Goal: Task Accomplishment & Management: Complete application form

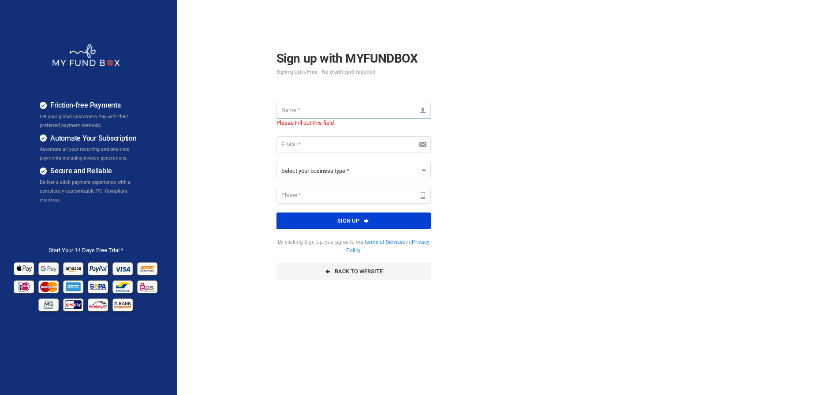
click at [299, 103] on input "text" at bounding box center [353, 110] width 154 height 17
paste input "[PERSON_NAME]"
type input "[PERSON_NAME]"
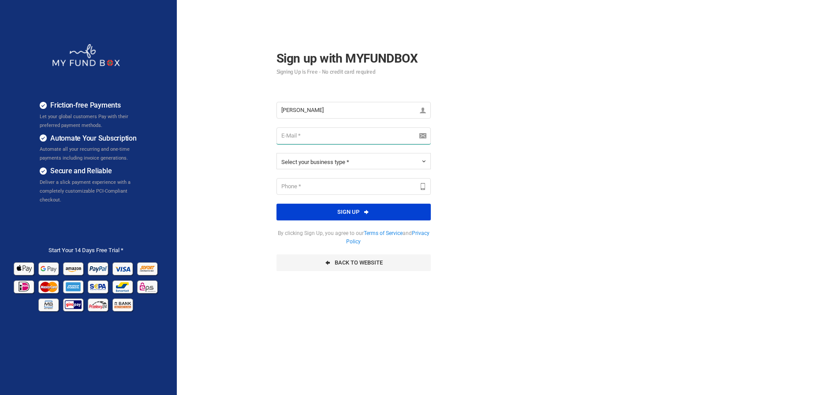
click at [291, 139] on input "email" at bounding box center [353, 135] width 154 height 17
paste input "avelachilby8l9g@hotmail.com"
type input "avelachilby8l9g@hotmail.com"
click at [334, 164] on span "Select your business type *" at bounding box center [315, 162] width 68 height 7
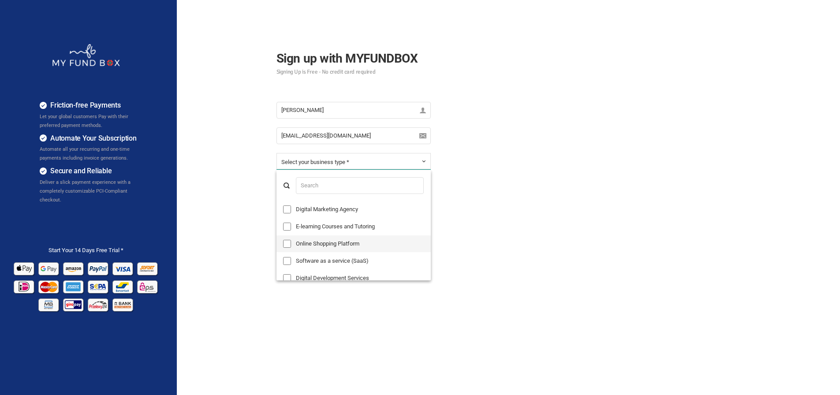
click at [351, 246] on label "Online Shopping Platform" at bounding box center [353, 243] width 154 height 17
click at [291, 246] on input "Online Shopping Platform" at bounding box center [287, 244] width 8 height 8
checkbox input "true"
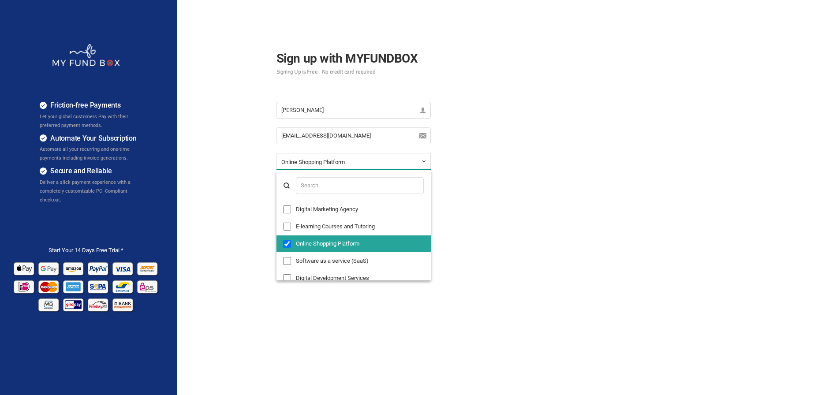
click at [526, 201] on div "Friction-free Payments Let your global customers Pay with their preferred payme…" at bounding box center [420, 220] width 849 height 441
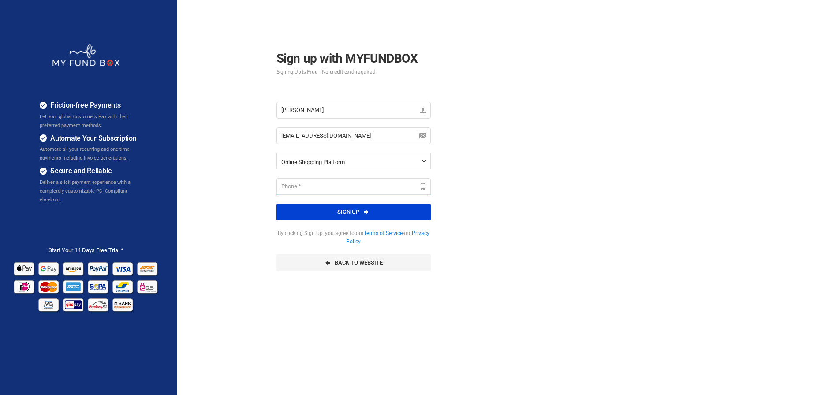
click at [309, 187] on input "text" at bounding box center [353, 186] width 154 height 17
click at [297, 182] on input "text" at bounding box center [353, 186] width 154 height 17
paste input "7708465087"
type input "7708465087"
click at [350, 212] on button "Sign up" at bounding box center [353, 212] width 154 height 17
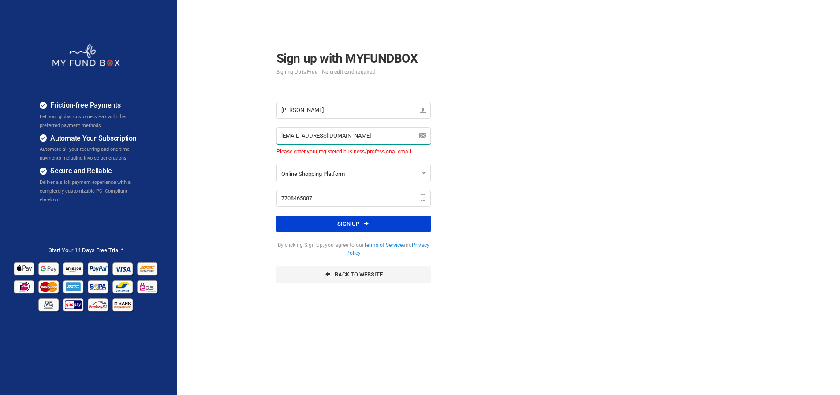
drag, startPoint x: 364, startPoint y: 139, endPoint x: 160, endPoint y: 137, distance: 204.2
click at [160, 137] on div "Friction-free Payments Let your global customers Pay with their preferred payme…" at bounding box center [420, 220] width 849 height 441
paste input "seyip86932@aravites"
click at [358, 224] on button "Sign up" at bounding box center [353, 224] width 154 height 17
drag, startPoint x: 382, startPoint y: 149, endPoint x: 284, endPoint y: 142, distance: 97.8
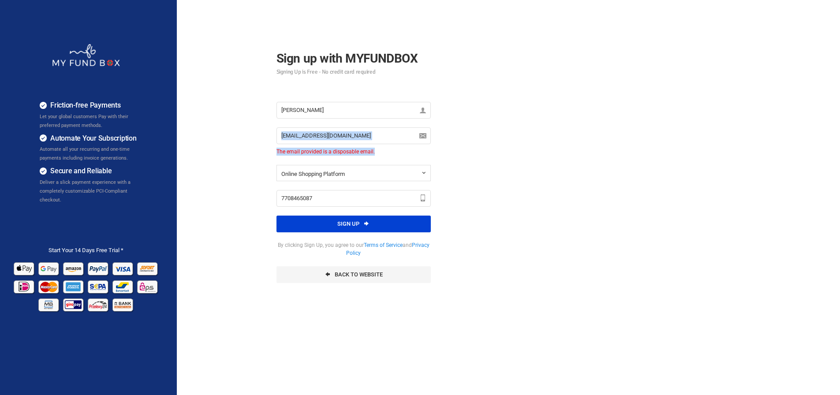
click at [280, 142] on div "seyip86932@aravites.com Enter valid Email Address Please enter your registered …" at bounding box center [353, 141] width 154 height 28
copy div "Enter valid Email Address Please enter your registered business/professional em…"
click at [387, 153] on span "The email provided is a disposable email." at bounding box center [353, 152] width 154 height 8
drag, startPoint x: 375, startPoint y: 149, endPoint x: 224, endPoint y: 155, distance: 150.9
click at [224, 155] on div "Friction-free Payments Let your global customers Pay with their preferred payme…" at bounding box center [420, 220] width 849 height 441
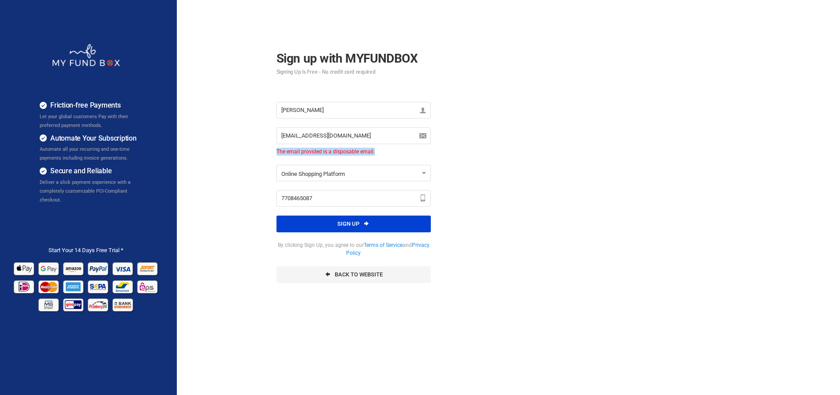
copy span "The email provided is a disposable email."
click at [353, 131] on input "seyip86932@aravites.com" at bounding box center [353, 135] width 154 height 17
drag, startPoint x: 353, startPoint y: 131, endPoint x: 144, endPoint y: 134, distance: 208.6
click at [138, 133] on div "Friction-free Payments Let your global customers Pay with their preferred payme…" at bounding box center [420, 220] width 849 height 441
paste input "[EMAIL_ADDRESS][DOMAIN_NAME]"
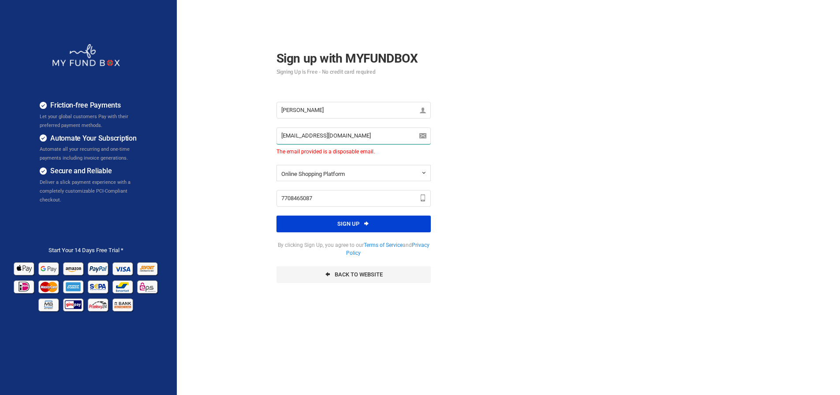
type input "[EMAIL_ADDRESS][DOMAIN_NAME]"
click at [542, 149] on div "Friction-free Payments Let your global customers Pay with their preferred payme…" at bounding box center [420, 220] width 849 height 441
click at [355, 221] on button "Sign up" at bounding box center [353, 224] width 154 height 17
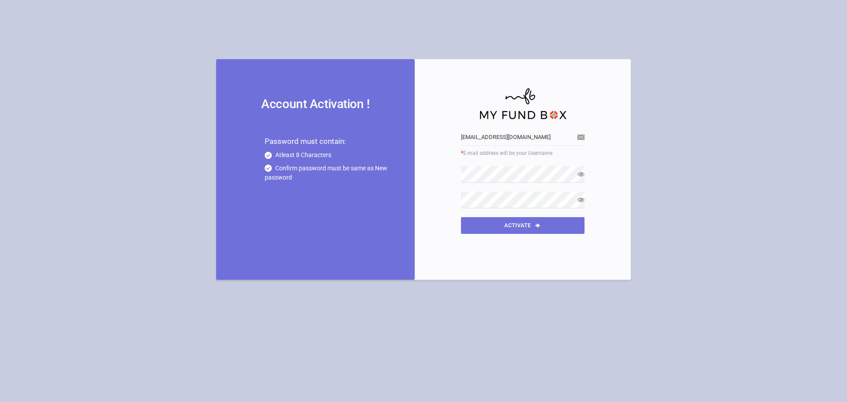
click at [493, 155] on span "* E-mail address will be your Username" at bounding box center [522, 153] width 123 height 8
click at [522, 224] on button "Activate" at bounding box center [522, 225] width 123 height 17
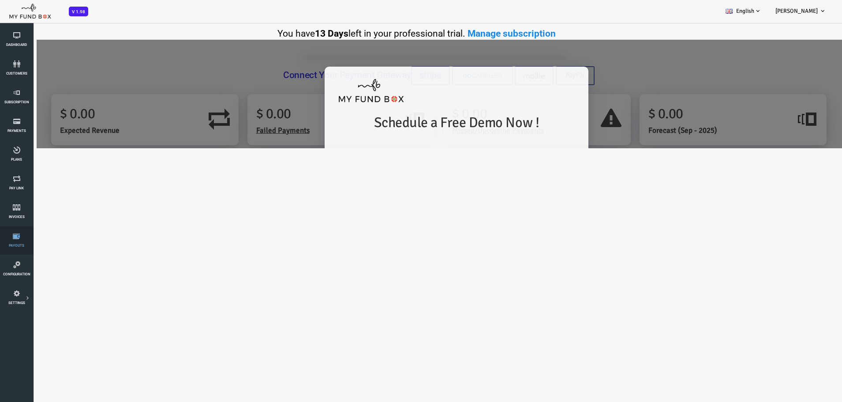
click at [0, 0] on span "Payouts" at bounding box center [0, 0] width 0 height 0
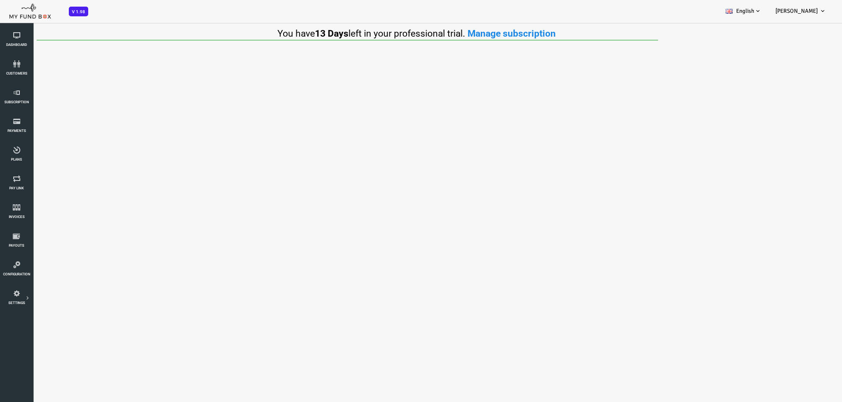
select select "100"
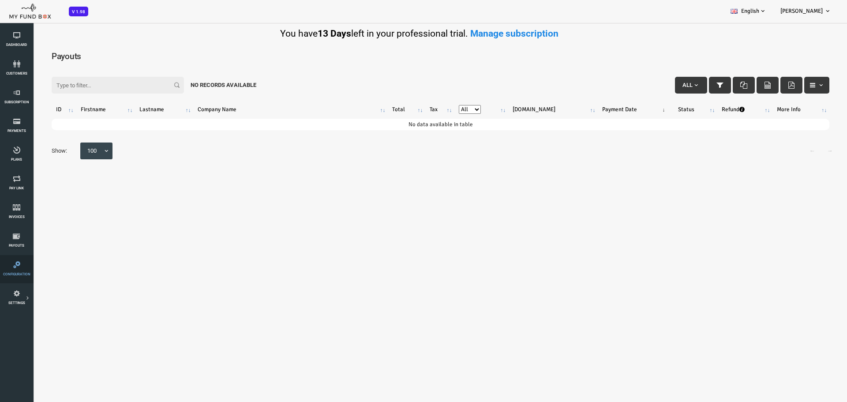
click at [16, 268] on link "Configuration" at bounding box center [17, 269] width 28 height 28
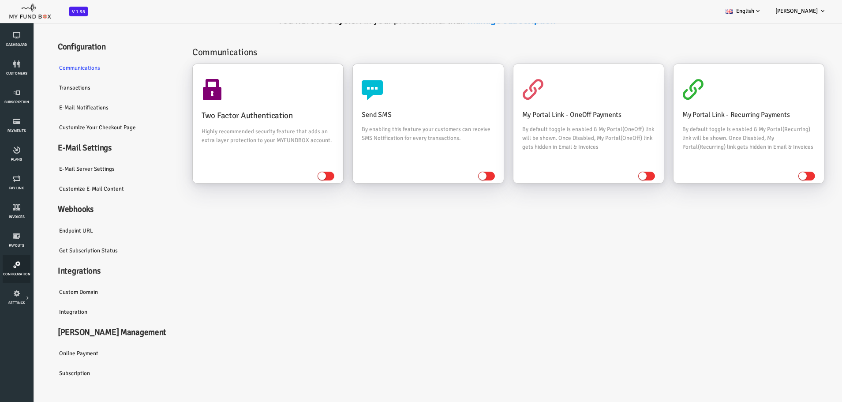
scroll to position [15, 0]
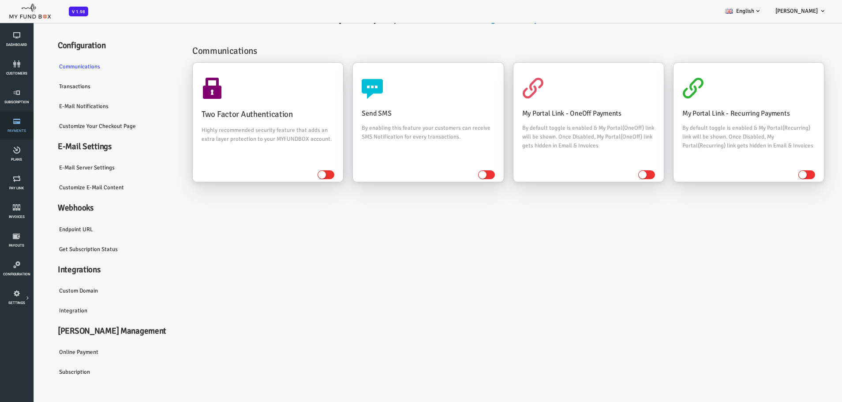
click at [18, 123] on icon at bounding box center [17, 121] width 28 height 7
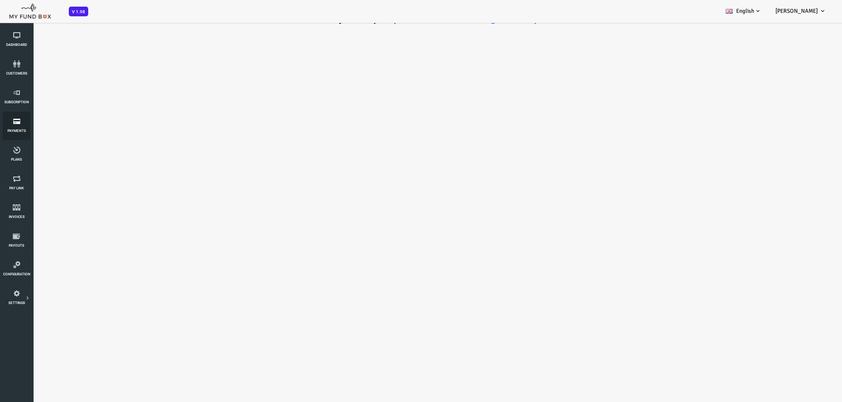
scroll to position [0, 0]
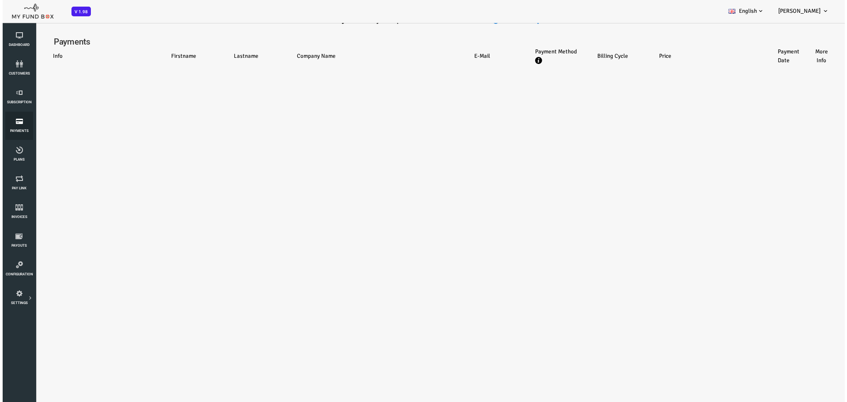
select select "100"
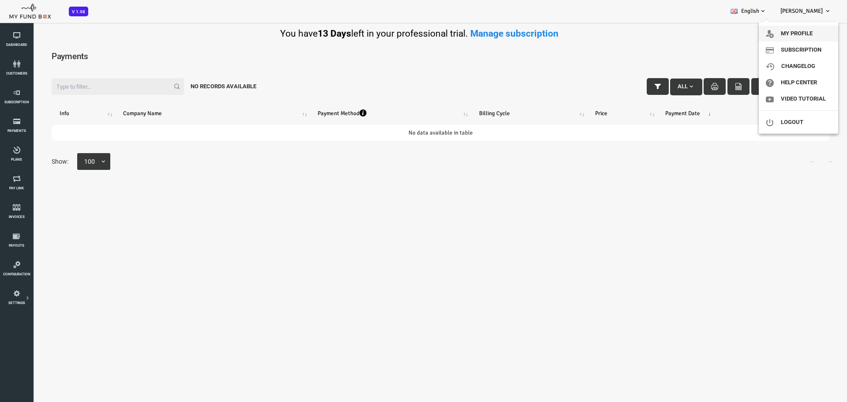
click at [803, 36] on link "My profile" at bounding box center [797, 34] width 79 height 16
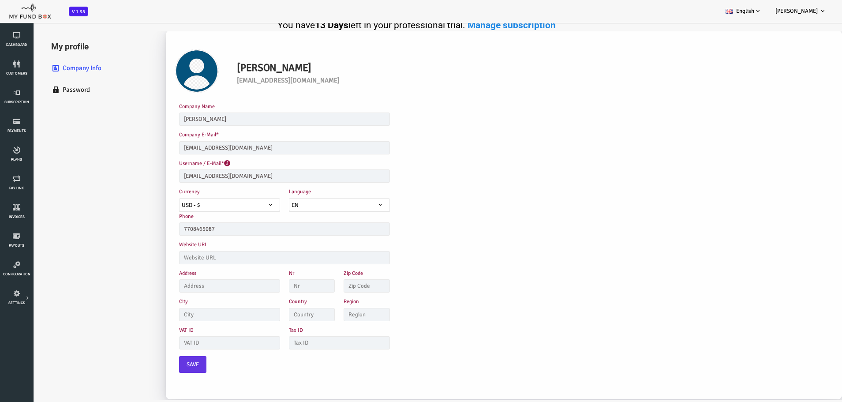
scroll to position [9, 0]
click at [0, 0] on icon at bounding box center [0, 0] width 0 height 0
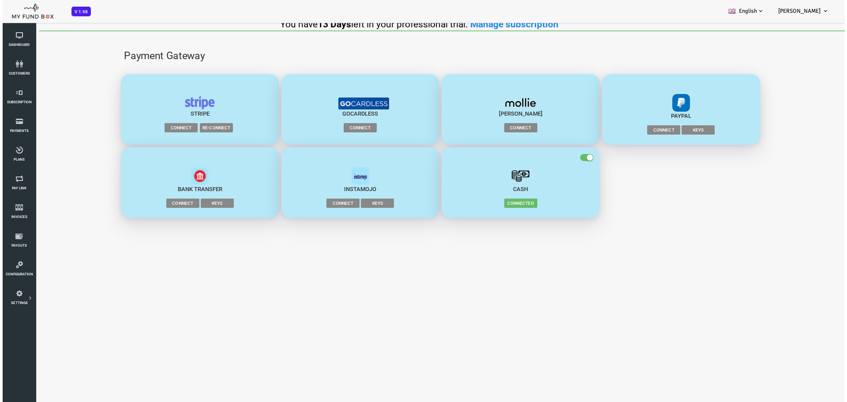
scroll to position [0, 0]
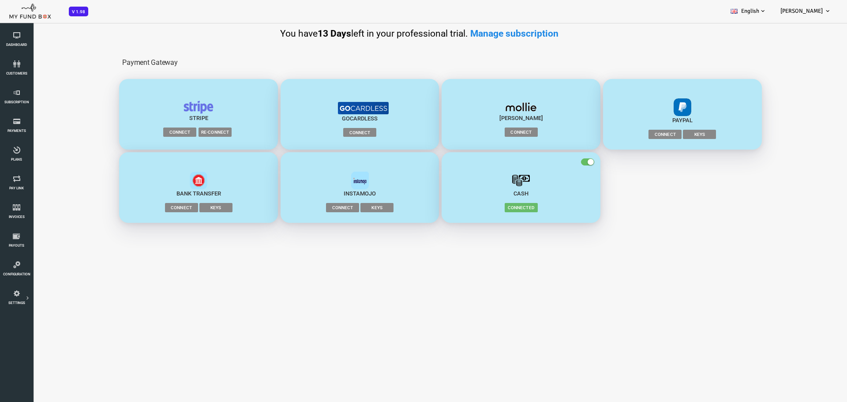
click at [148, 129] on span "Connect" at bounding box center [145, 131] width 33 height 9
